Goal: Navigation & Orientation: Understand site structure

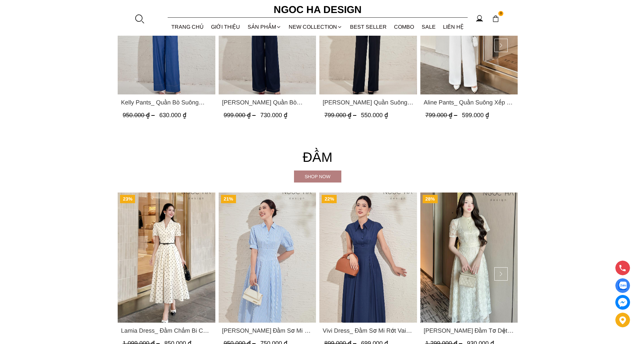
scroll to position [1111, 0]
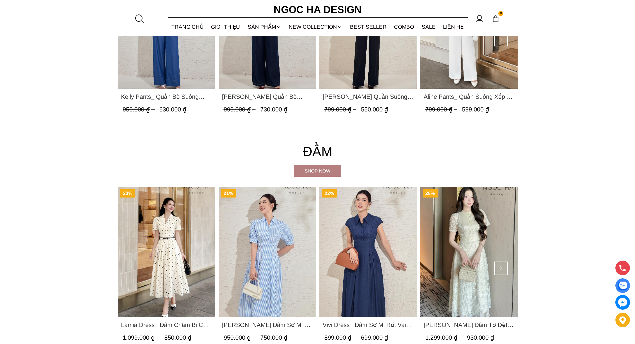
click at [269, 58] on img "Product image - Kaytlyn Pants_ Quần Bò Suông Xếp LY Màu Xanh Đậm Q065" at bounding box center [267, 24] width 98 height 130
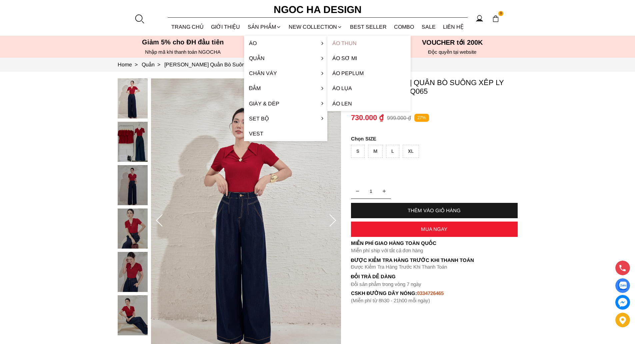
click at [337, 42] on link "Áo thun" at bounding box center [368, 43] width 83 height 15
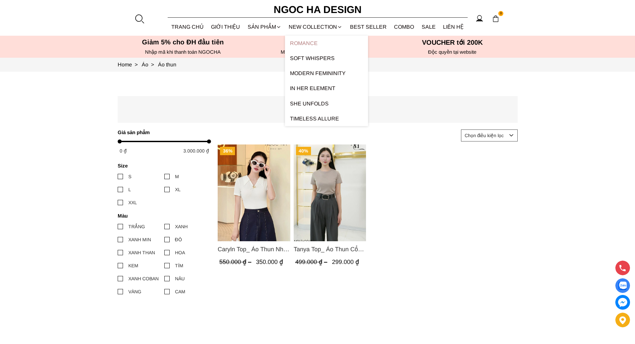
click at [325, 41] on link "ROMANCE" at bounding box center [326, 43] width 83 height 15
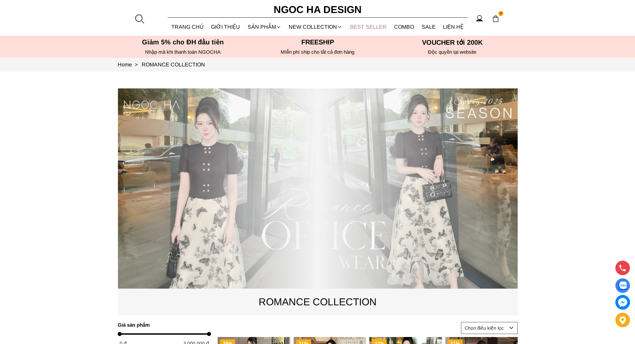
click at [350, 28] on link "BEST SELLER" at bounding box center [368, 27] width 44 height 18
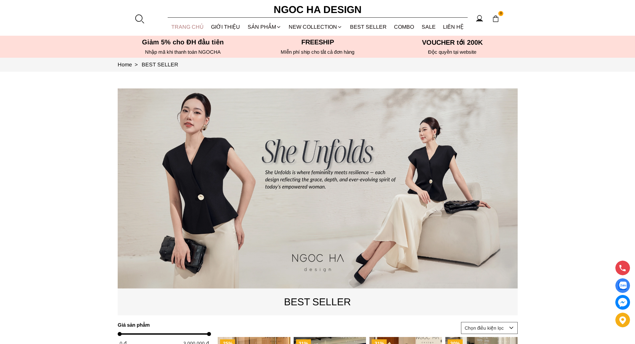
click at [186, 24] on link "TRANG CHỦ" at bounding box center [188, 27] width 40 height 18
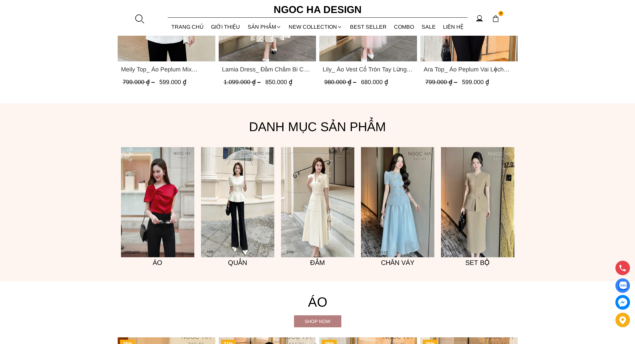
scroll to position [498, 0]
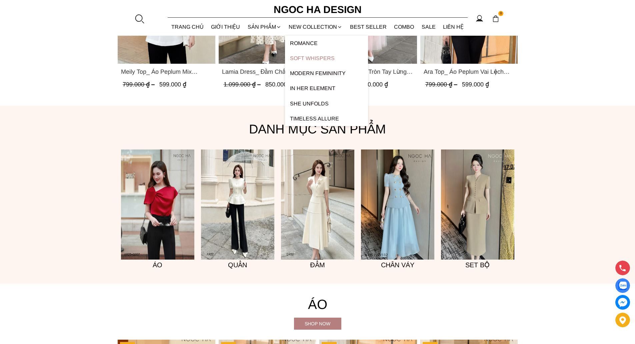
click at [314, 58] on link "Soft Whispers" at bounding box center [326, 58] width 83 height 15
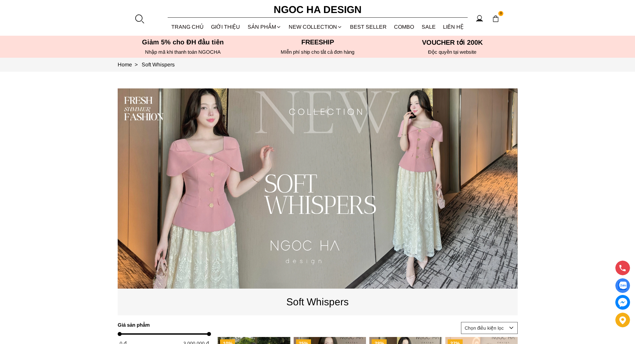
click at [430, 140] on source at bounding box center [318, 188] width 400 height 200
click at [353, 140] on source at bounding box center [318, 188] width 400 height 200
click at [449, 26] on link "LIÊN HỆ" at bounding box center [453, 27] width 28 height 18
